Goal: Use online tool/utility: Utilize a website feature to perform a specific function

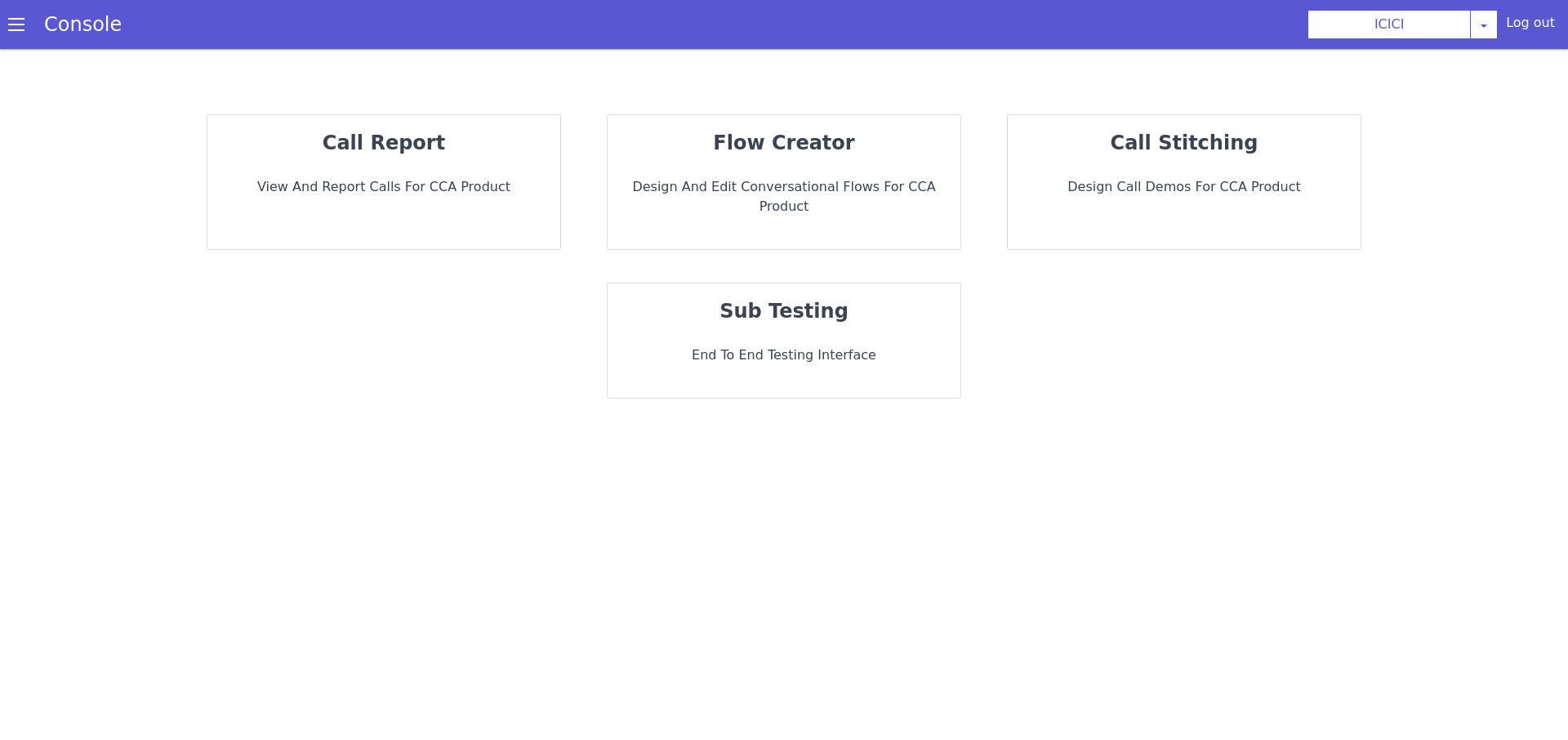
click at [760, 345] on p "End to End Testing Interface" at bounding box center [783, 354] width 327 height 19
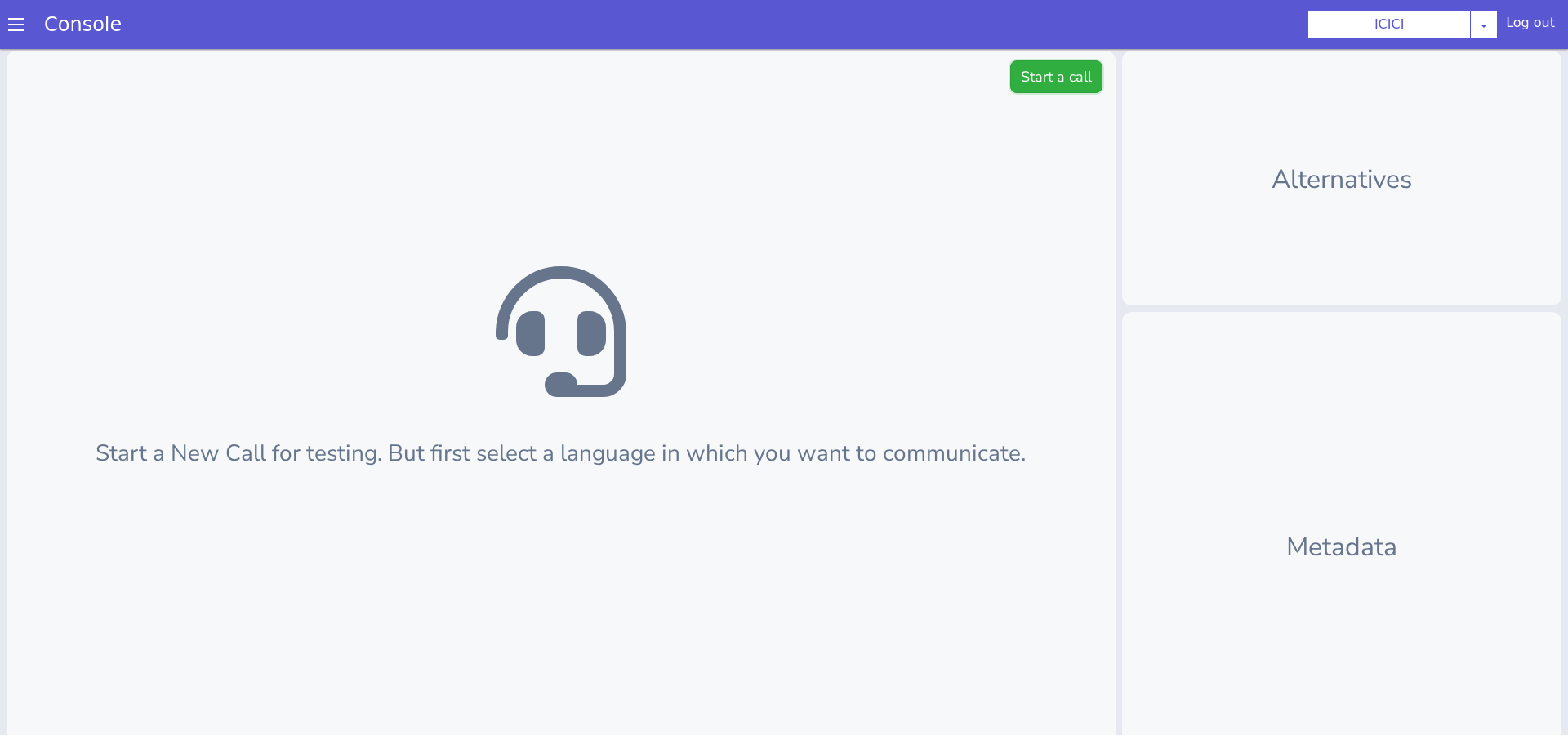
click at [1029, 81] on button "Start a call" at bounding box center [1056, 76] width 92 height 32
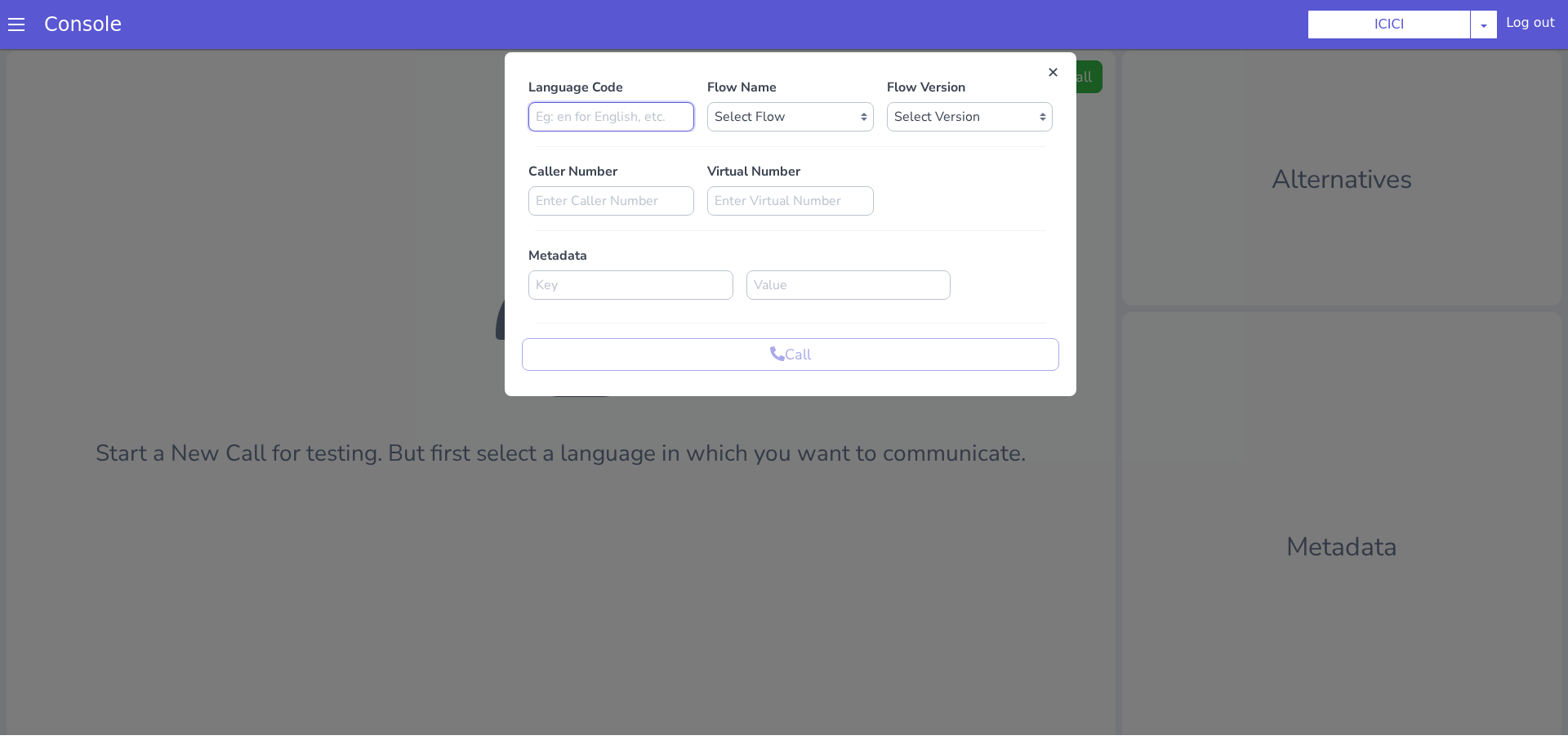
click at [659, 121] on input at bounding box center [611, 117] width 166 height 29
type input "en"
click at [798, 118] on select "Select Flow sachin_testing icici_test_import_1 icici_test icici_dummy infra_tes…" at bounding box center [790, 117] width 166 height 29
select select "b03a4faf-32c3-4c7e-b817-7f3662e43ade"
click at [708, 102] on select "Select Flow sachin_testing icici_test_import_1 icici_test icici_dummy infra_tes…" at bounding box center [790, 117] width 166 height 29
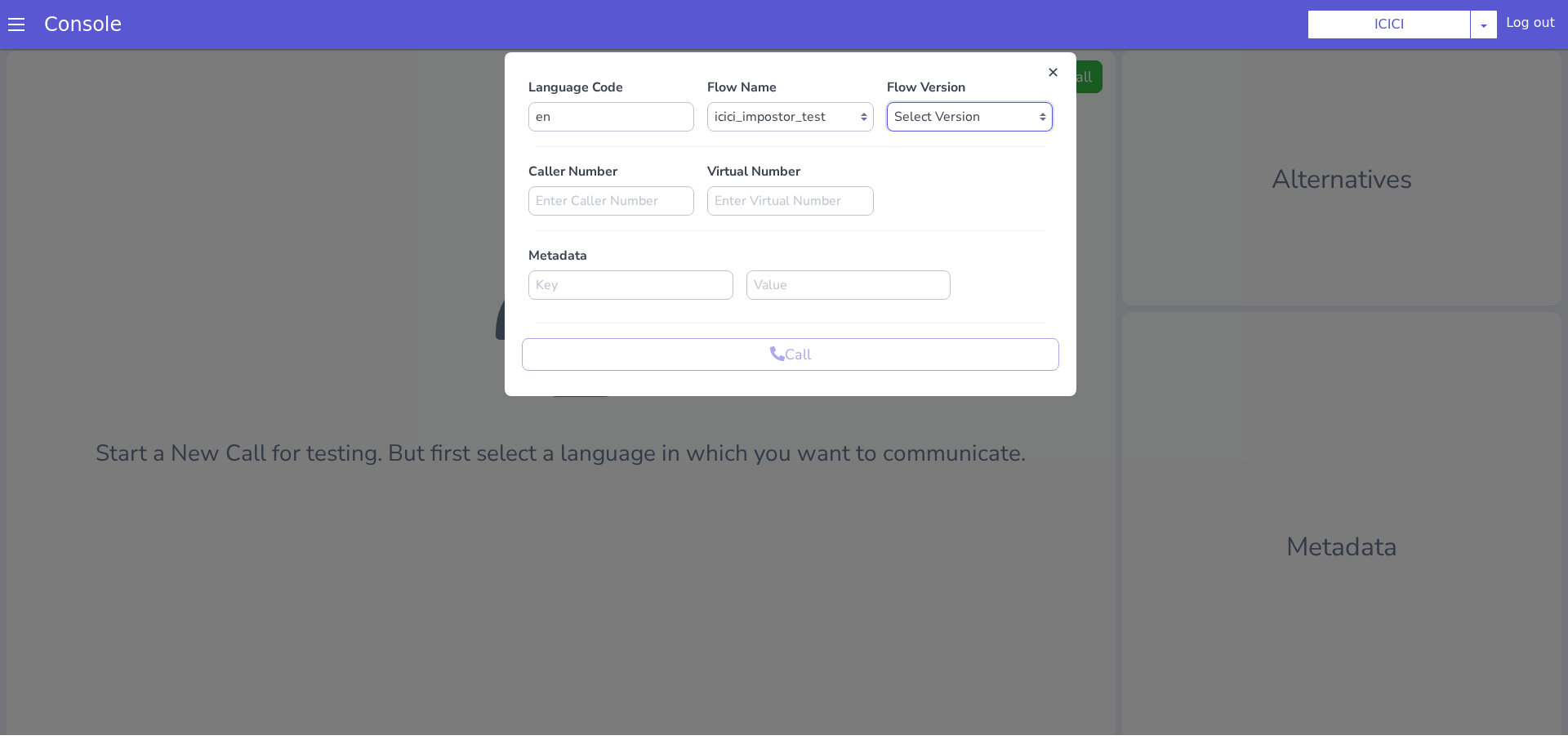
click at [940, 125] on select "Select Version 0.0.52 0.0.51 0.0.50 0.0.49 0.0.48 0.0.47 0.0.46 0.0.45 0.0.44 0…" at bounding box center [970, 117] width 166 height 29
select select "0.0.52"
click at [887, 102] on select "Select Version 0.0.52 0.0.51 0.0.50 0.0.49 0.0.48 0.0.47 0.0.46 0.0.45 0.0.44 0…" at bounding box center [970, 117] width 166 height 29
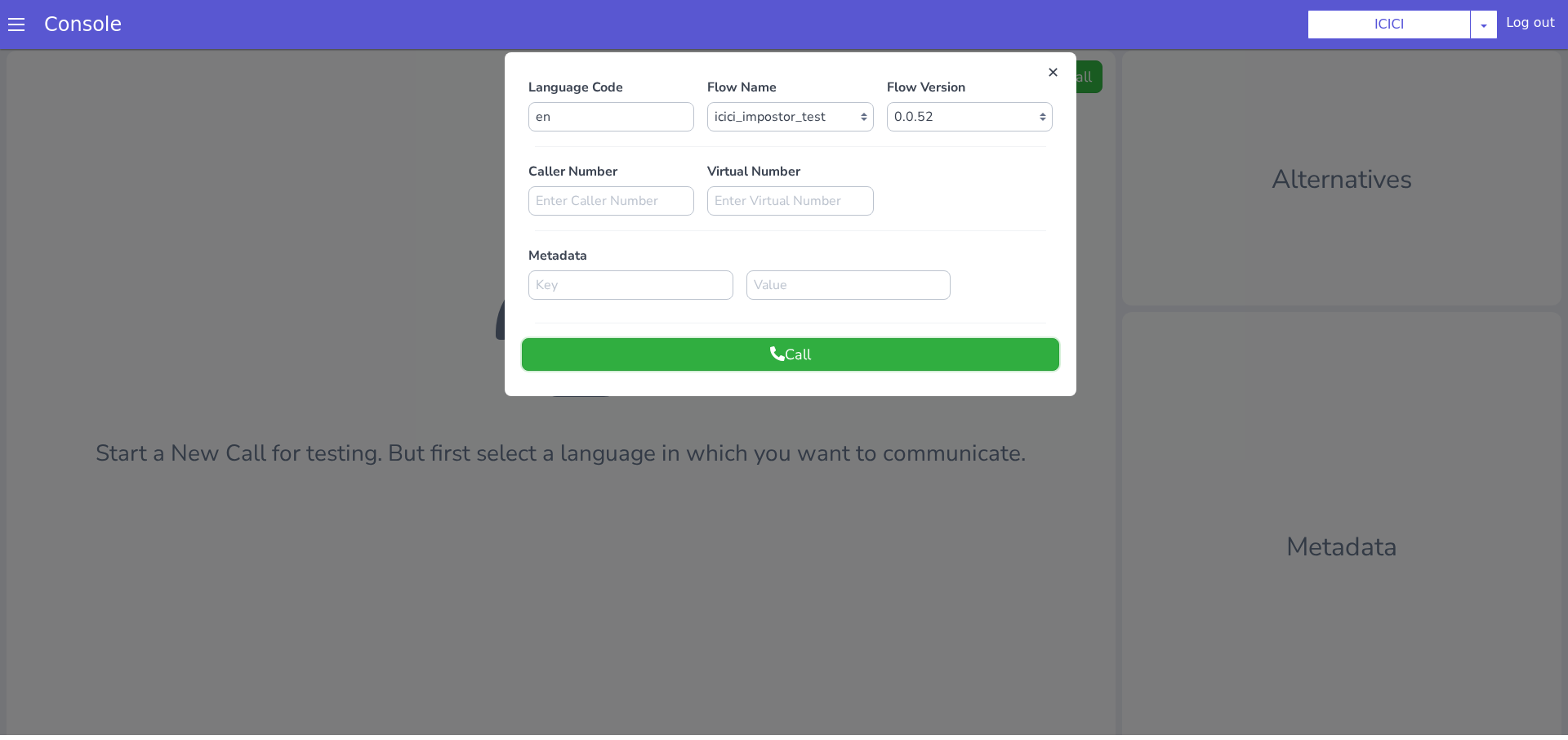
click at [808, 359] on button "Call" at bounding box center [790, 353] width 537 height 32
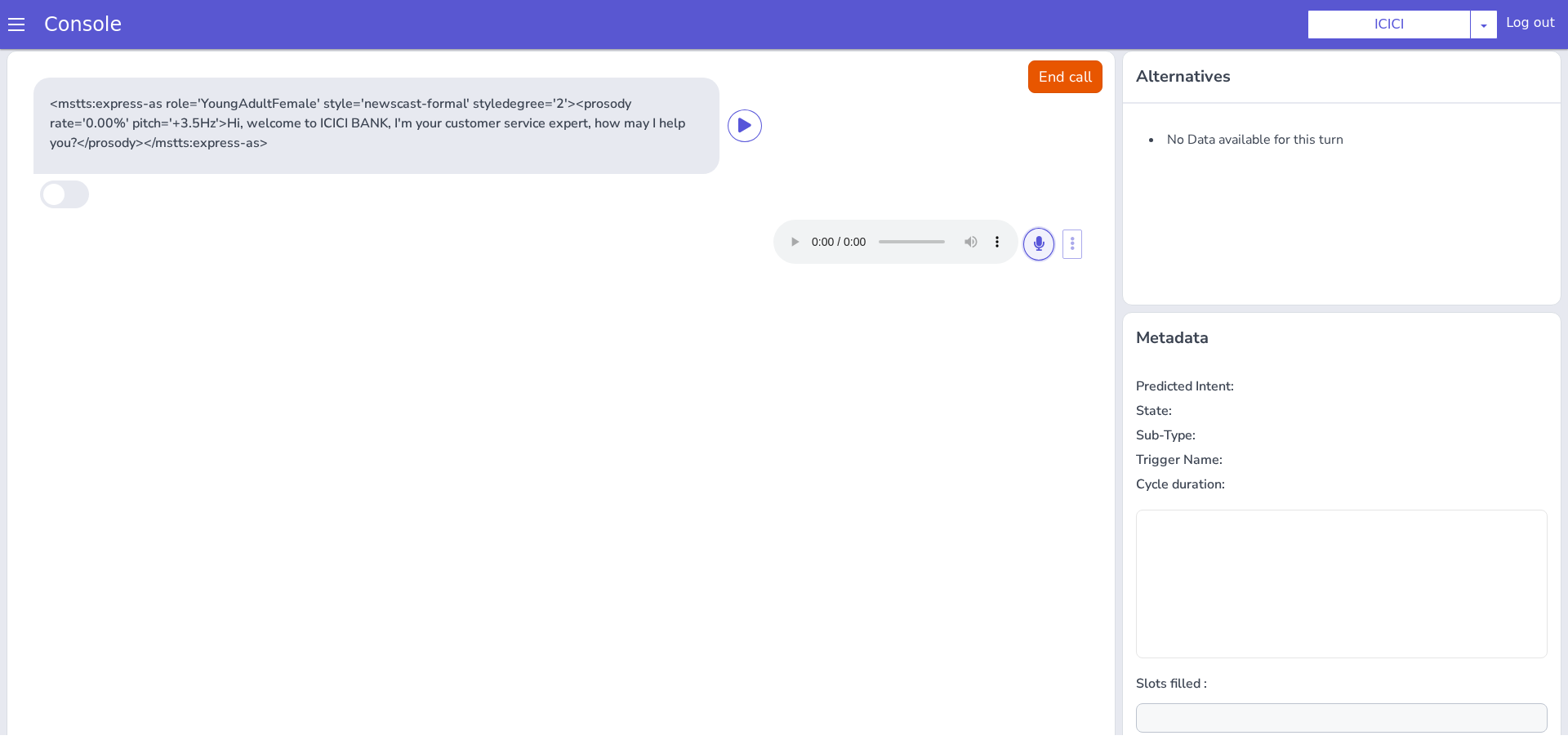
click at [1029, 244] on button at bounding box center [1039, 244] width 31 height 32
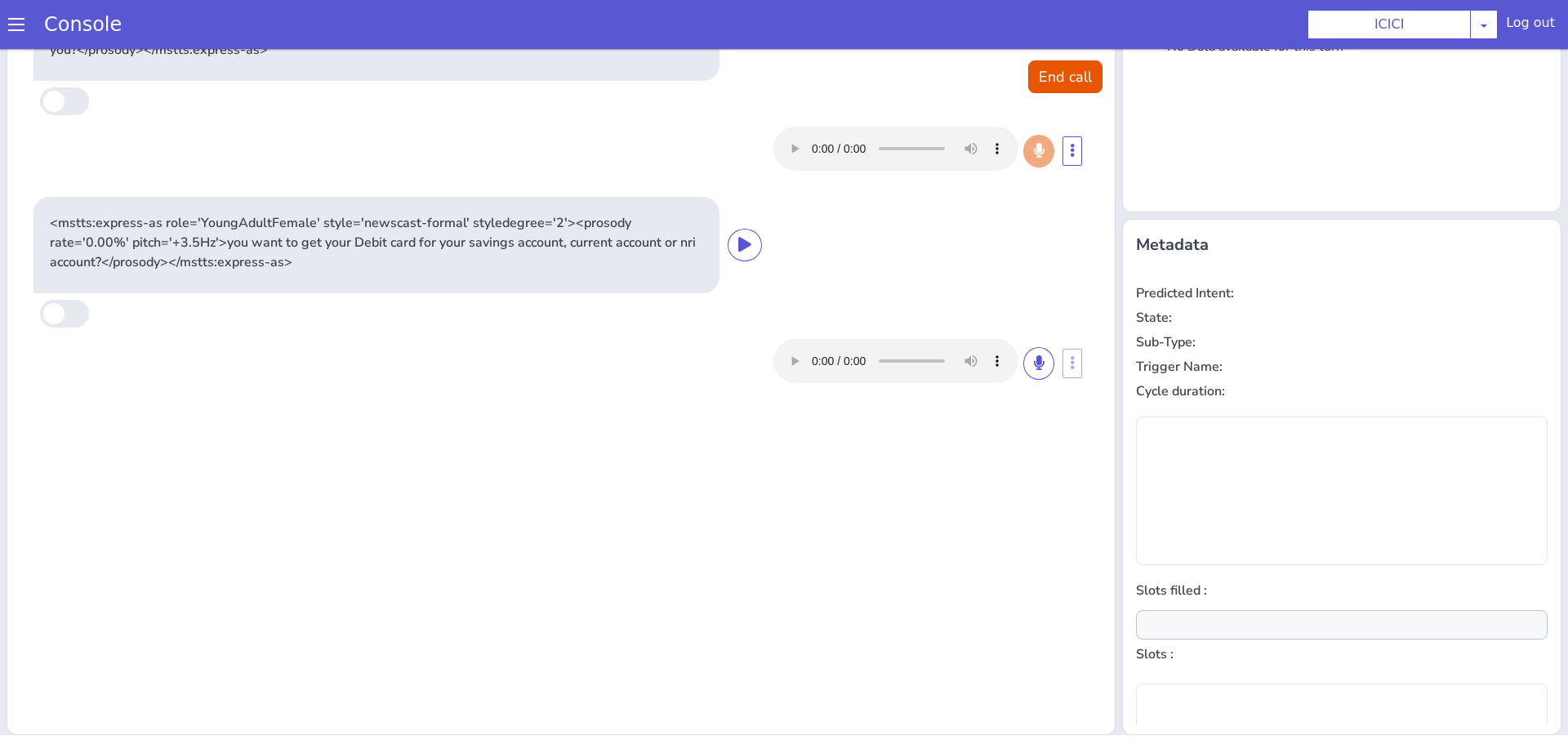
type input "product"
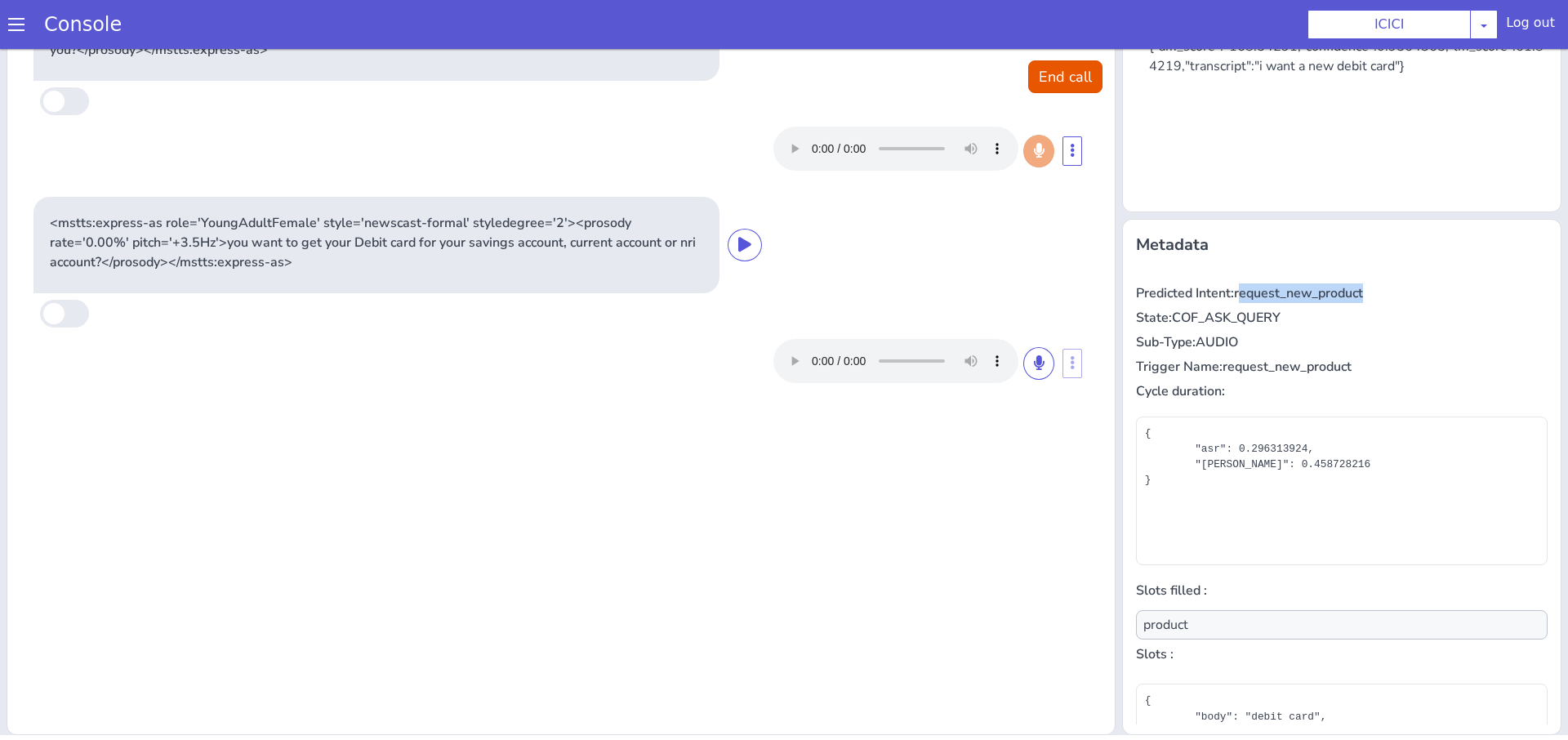
drag, startPoint x: 1240, startPoint y: 293, endPoint x: 1421, endPoint y: 294, distance: 181.0
click at [1421, 294] on p "Predicted Intent: request_new_product" at bounding box center [1341, 293] width 411 height 19
click at [1237, 297] on p "Predicted Intent: request_new_product" at bounding box center [1341, 293] width 411 height 19
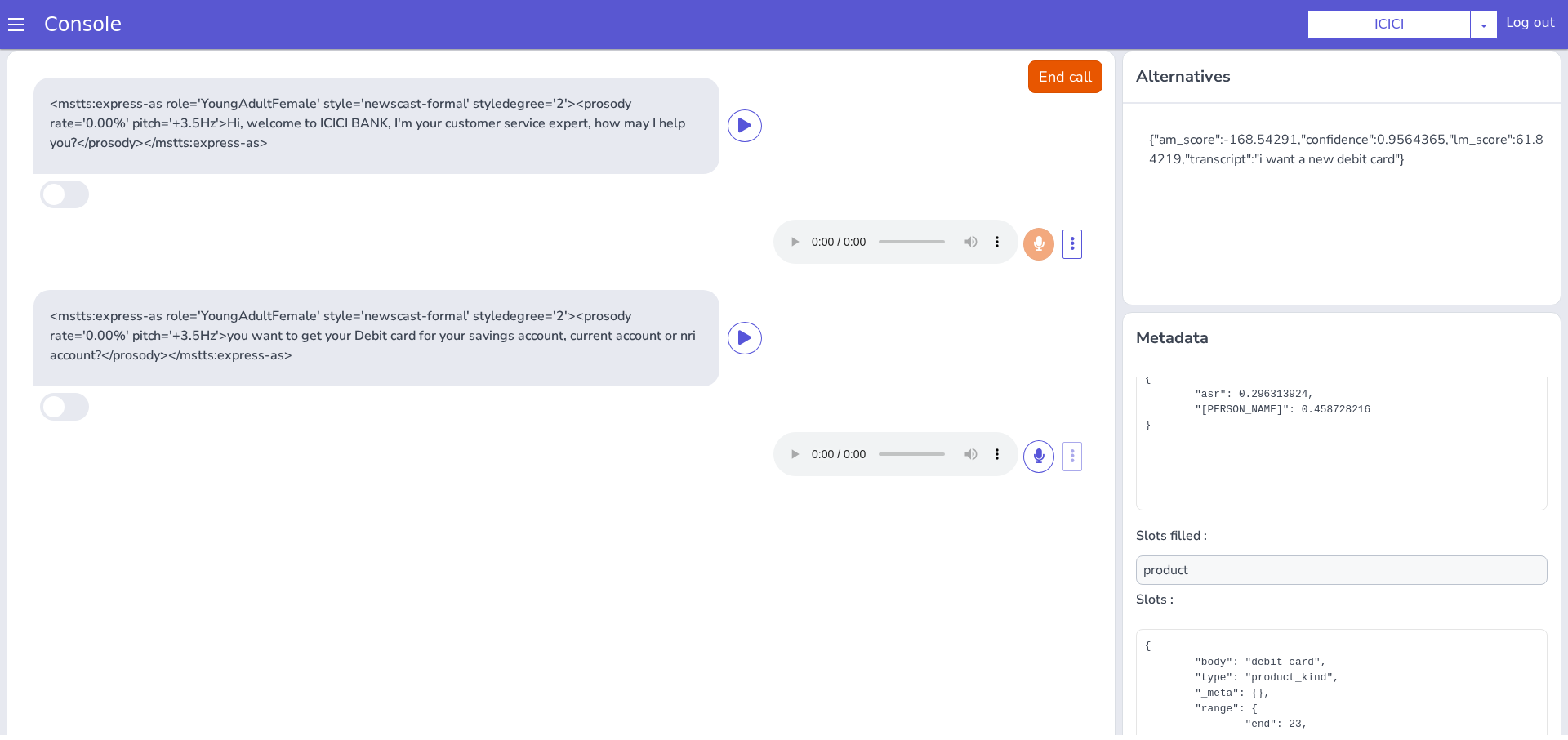
scroll to position [0, 0]
